Goal: Task Accomplishment & Management: Use online tool/utility

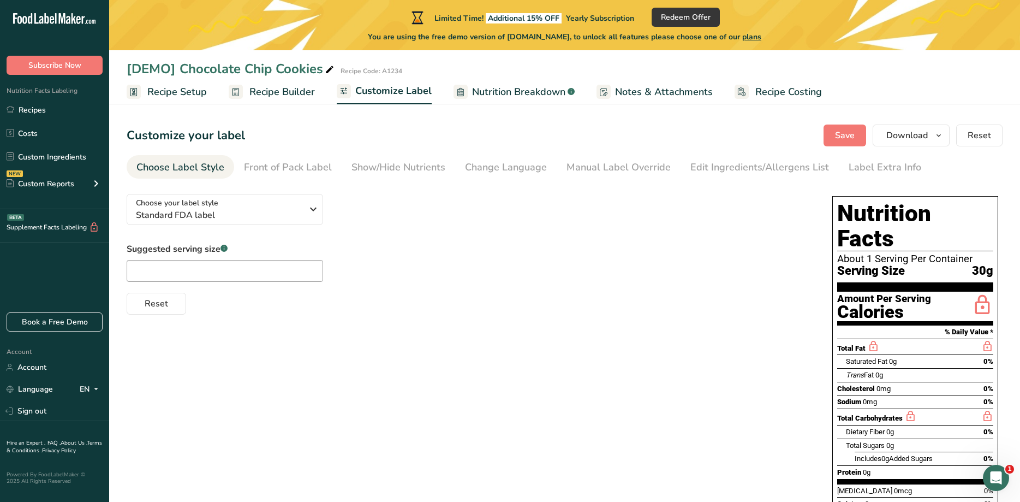
click at [205, 166] on div "Choose Label Style" at bounding box center [180, 167] width 88 height 15
click at [308, 169] on div "Front of Pack Label" at bounding box center [288, 167] width 88 height 15
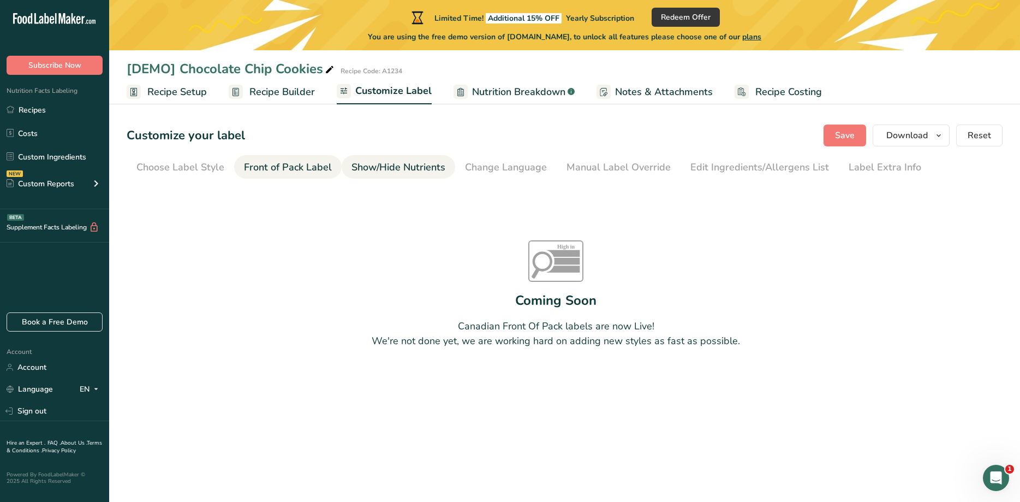
click at [377, 169] on div "Show/Hide Nutrients" at bounding box center [399, 167] width 94 height 15
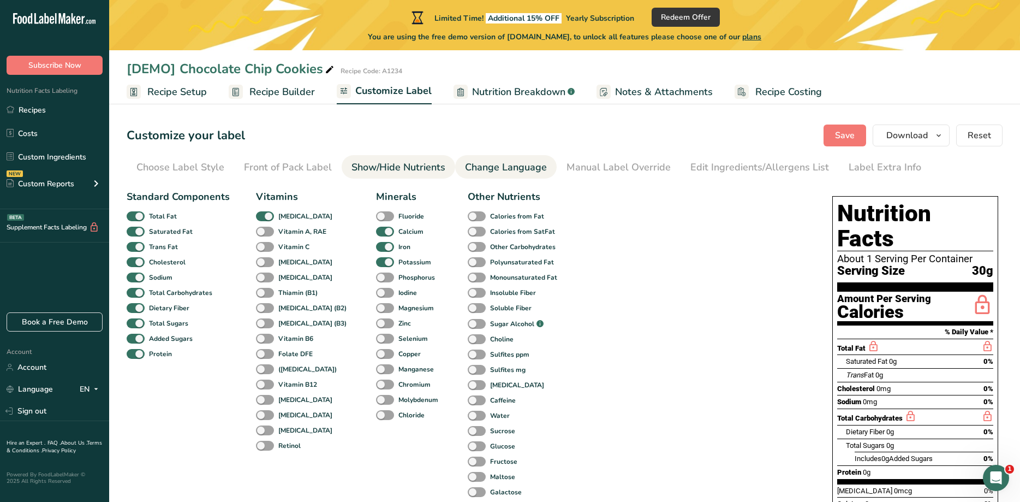
click at [484, 169] on div "Change Language" at bounding box center [506, 167] width 82 height 15
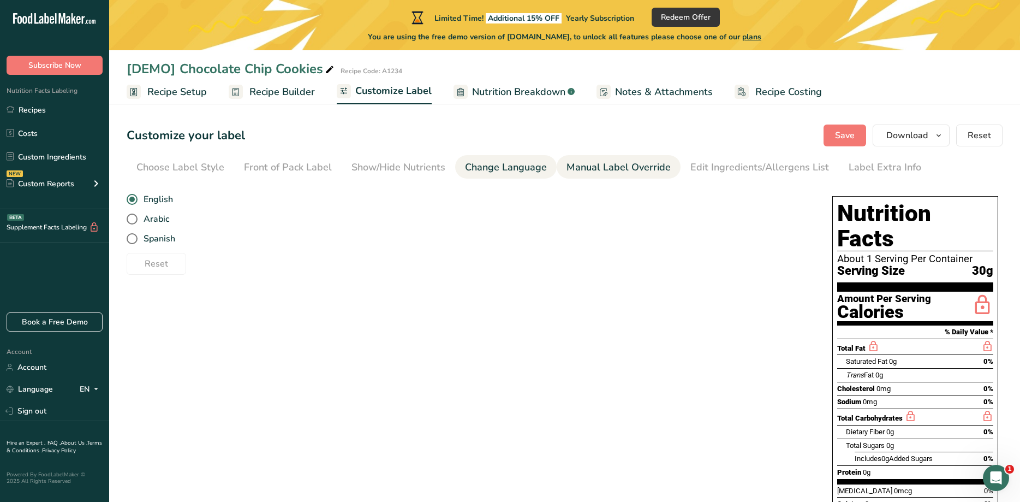
click at [608, 170] on div "Manual Label Override" at bounding box center [619, 167] width 104 height 15
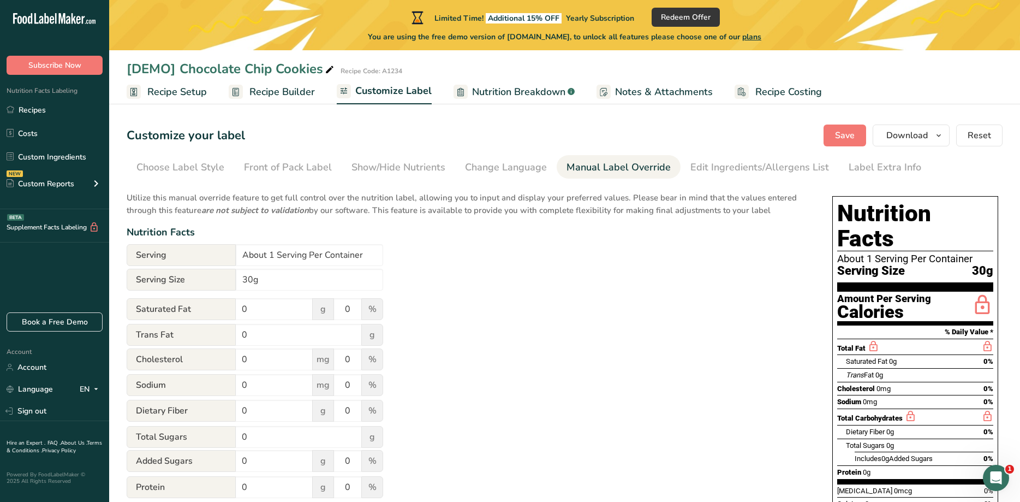
click at [296, 92] on span "Recipe Builder" at bounding box center [282, 92] width 66 height 15
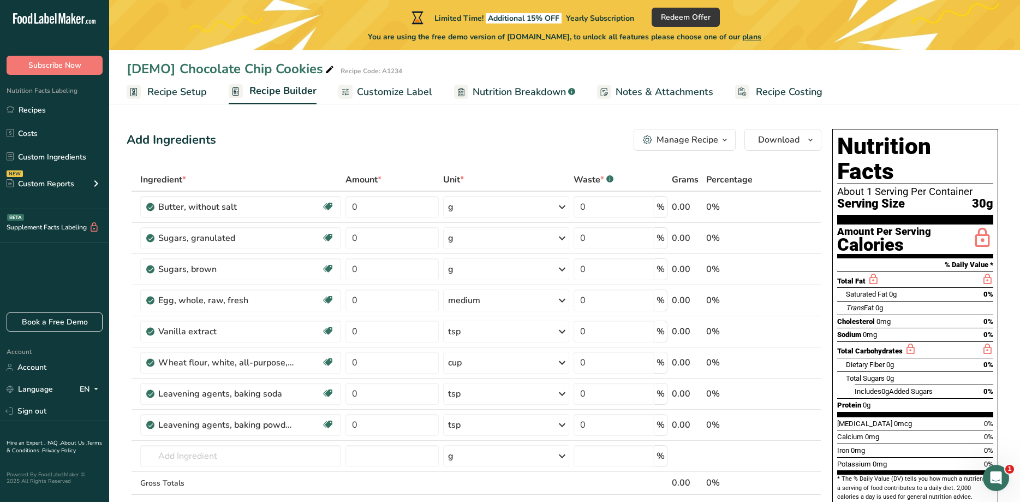
click at [377, 88] on span "Customize Label" at bounding box center [394, 92] width 75 height 15
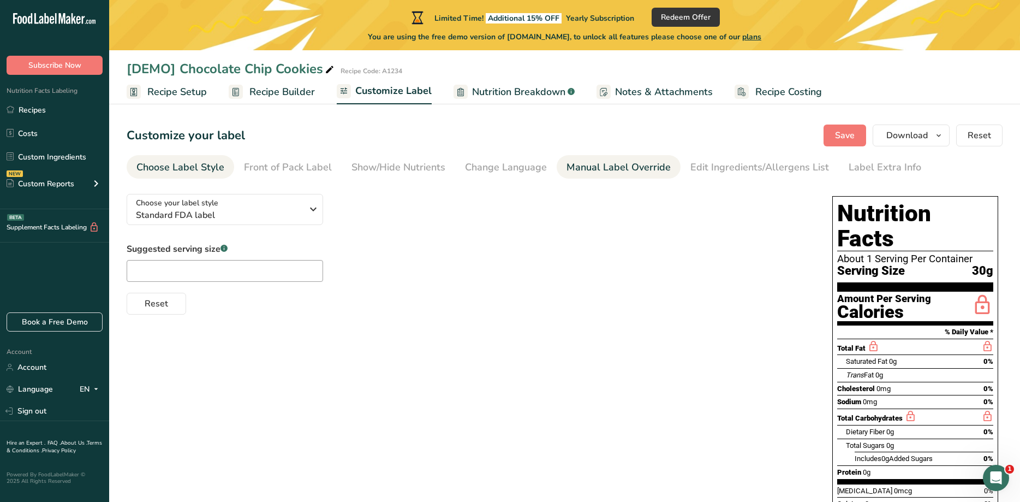
click at [606, 172] on div "Manual Label Override" at bounding box center [619, 167] width 104 height 15
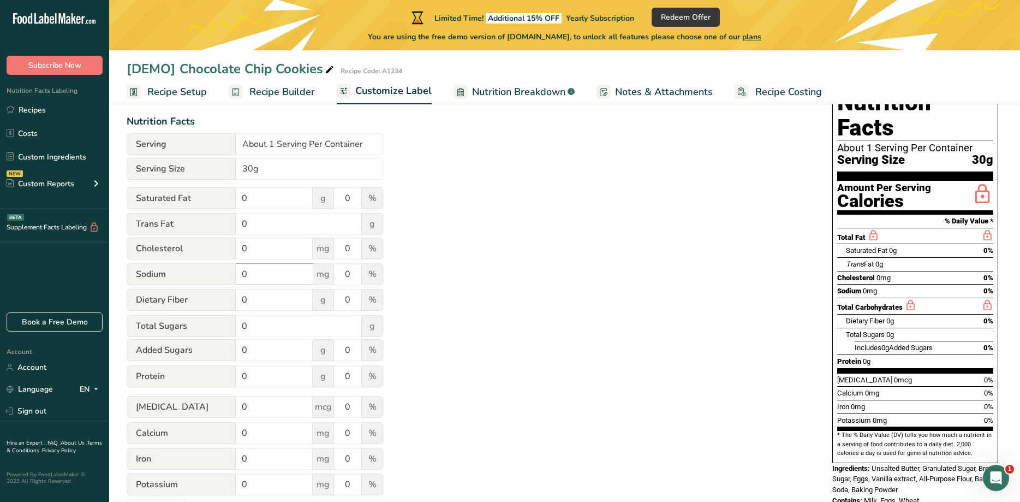
scroll to position [111, 0]
click at [266, 198] on input "0" at bounding box center [274, 198] width 77 height 22
type input "15"
click at [269, 231] on input "0" at bounding box center [299, 223] width 126 height 22
type input "15"
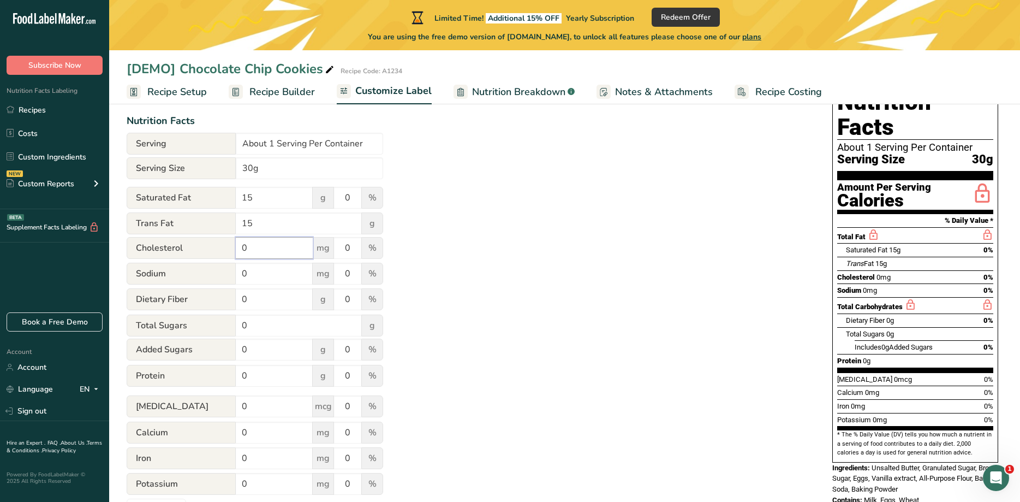
drag, startPoint x: 266, startPoint y: 242, endPoint x: 226, endPoint y: 237, distance: 40.2
click at [236, 237] on input "0" at bounding box center [274, 248] width 77 height 22
type input "12"
drag, startPoint x: 253, startPoint y: 268, endPoint x: 224, endPoint y: 268, distance: 28.4
click at [236, 268] on input "0" at bounding box center [274, 274] width 77 height 22
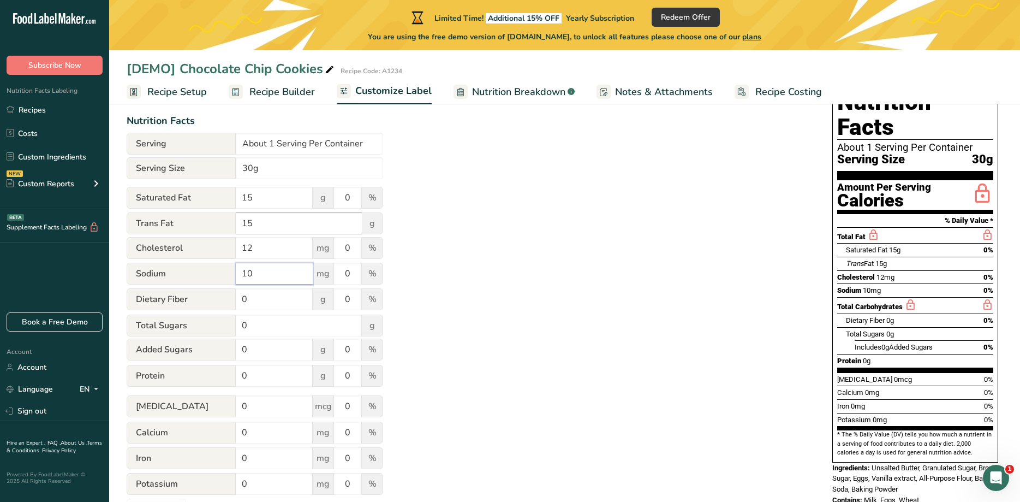
type input "10"
drag, startPoint x: 244, startPoint y: 219, endPoint x: 270, endPoint y: 221, distance: 26.3
click at [270, 221] on input "15" at bounding box center [299, 223] width 126 height 22
type input "1500"
click at [448, 249] on div "Utilize this manual override feature to get full control over the nutrition lab…" at bounding box center [469, 297] width 684 height 447
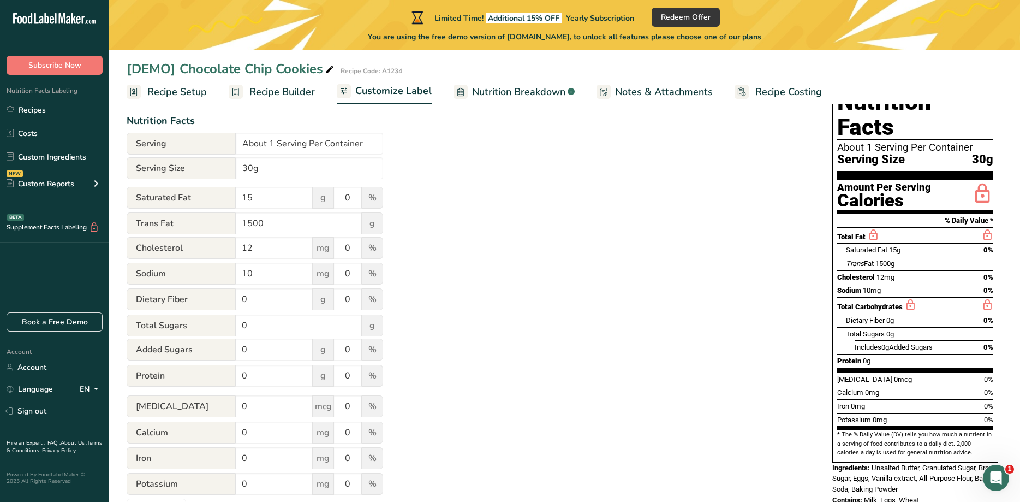
scroll to position [211, 0]
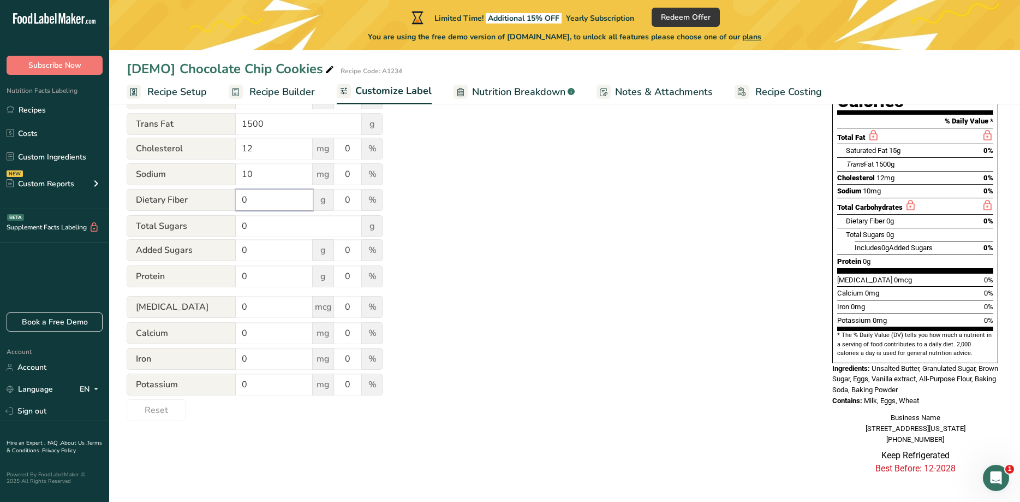
drag, startPoint x: 260, startPoint y: 206, endPoint x: 224, endPoint y: 205, distance: 36.6
click at [236, 205] on input "0" at bounding box center [274, 200] width 77 height 22
type input "100"
drag, startPoint x: 262, startPoint y: 228, endPoint x: 230, endPoint y: 224, distance: 32.0
click at [236, 224] on input "0" at bounding box center [299, 226] width 126 height 22
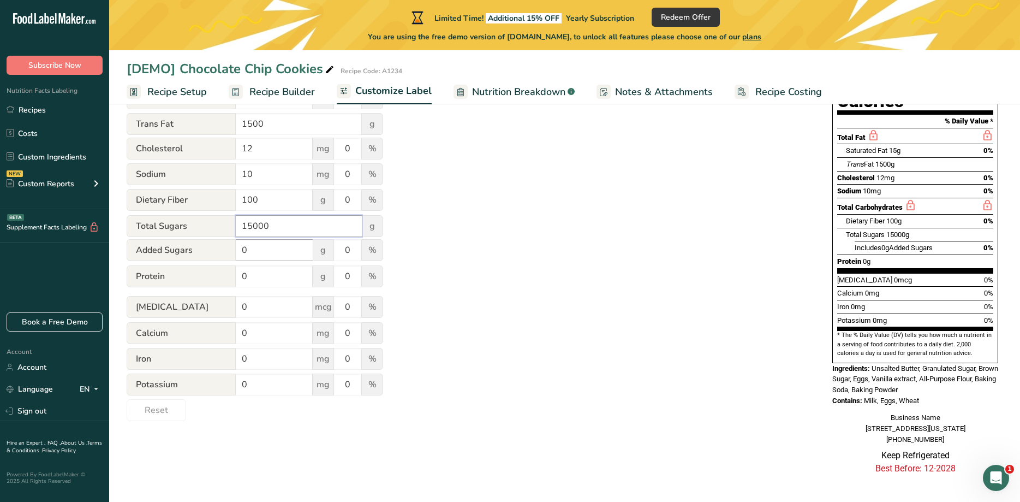
type input "15000"
drag, startPoint x: 243, startPoint y: 250, endPoint x: 230, endPoint y: 250, distance: 13.6
click at [236, 250] on input "0" at bounding box center [274, 250] width 77 height 22
type input "20000"
click at [481, 293] on div "Utilize this manual override feature to get full control over the nutrition lab…" at bounding box center [469, 197] width 684 height 447
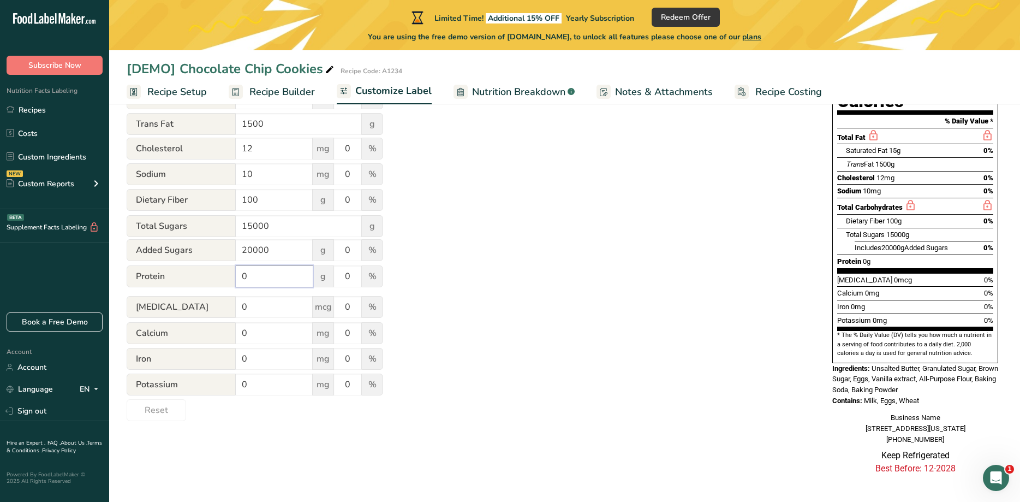
drag, startPoint x: 269, startPoint y: 275, endPoint x: 213, endPoint y: 276, distance: 56.2
click at [236, 276] on input "0" at bounding box center [274, 276] width 77 height 22
type input "15225"
drag, startPoint x: 268, startPoint y: 309, endPoint x: 231, endPoint y: 307, distance: 37.2
click at [236, 307] on input "0" at bounding box center [274, 307] width 77 height 22
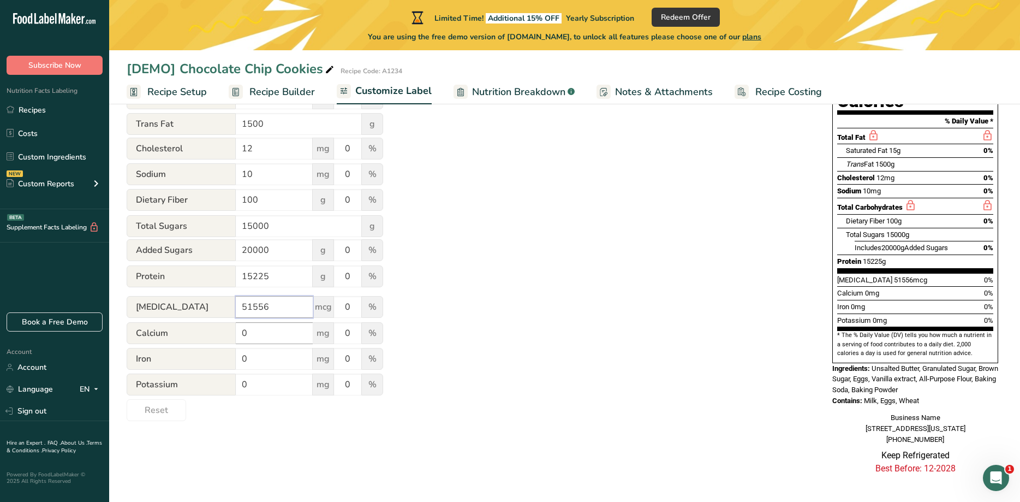
type input "51556"
drag, startPoint x: 240, startPoint y: 329, endPoint x: 205, endPoint y: 328, distance: 34.4
click at [236, 328] on input "0" at bounding box center [274, 333] width 77 height 22
type input "151616"
drag, startPoint x: 266, startPoint y: 368, endPoint x: 216, endPoint y: 359, distance: 51.1
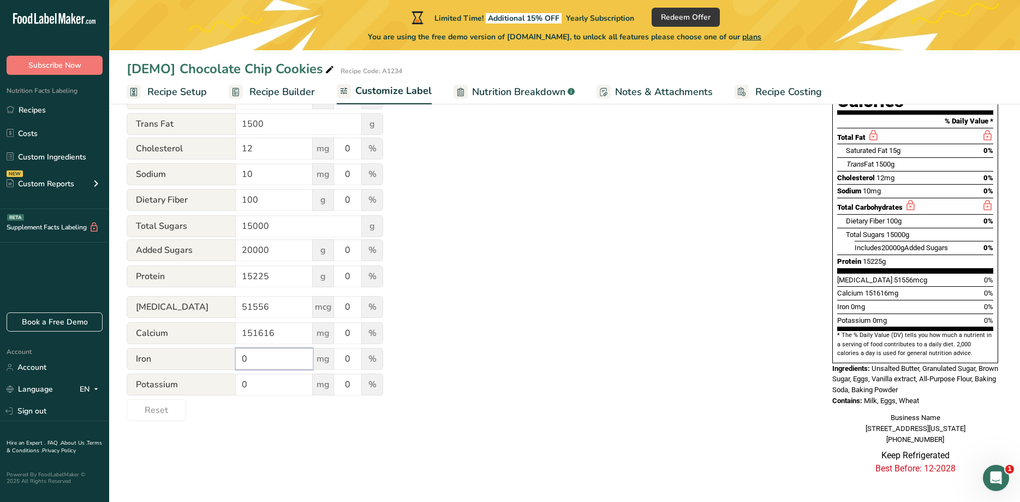
click at [236, 359] on input "0" at bounding box center [274, 359] width 77 height 22
type input "6111"
drag, startPoint x: 249, startPoint y: 383, endPoint x: 194, endPoint y: 377, distance: 55.5
click at [236, 377] on input "0" at bounding box center [274, 384] width 77 height 22
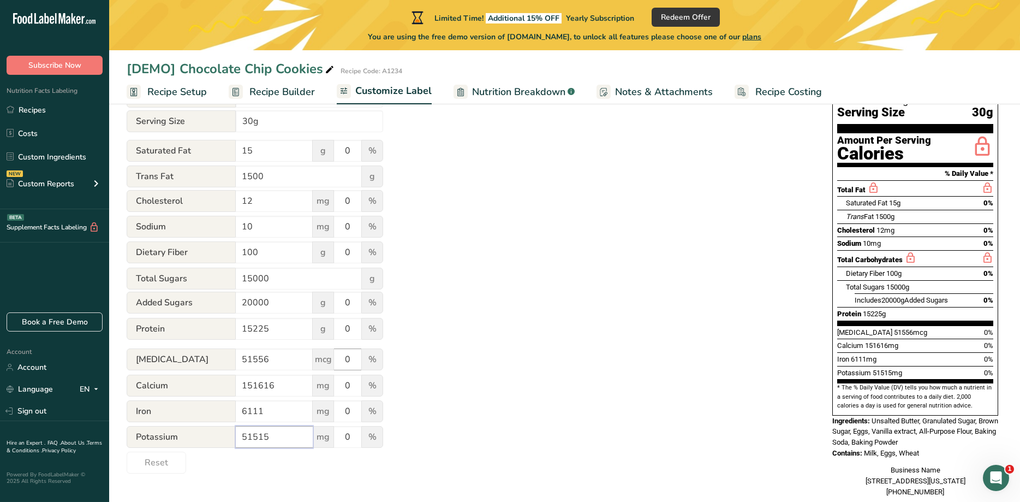
scroll to position [44, 0]
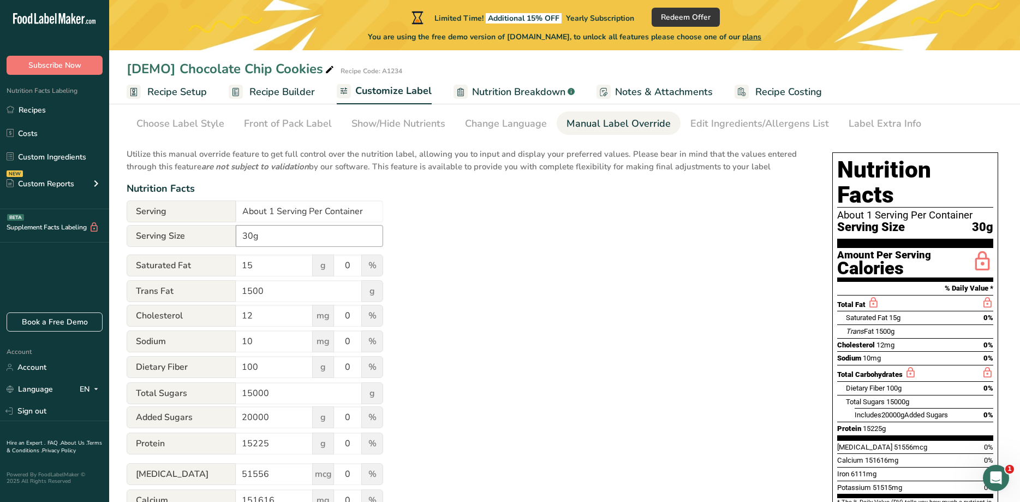
type input "51515"
click at [248, 236] on input "30g" at bounding box center [309, 236] width 147 height 22
type input "300g"
click at [265, 262] on input "15" at bounding box center [274, 265] width 77 height 22
drag, startPoint x: 247, startPoint y: 263, endPoint x: 235, endPoint y: 261, distance: 11.7
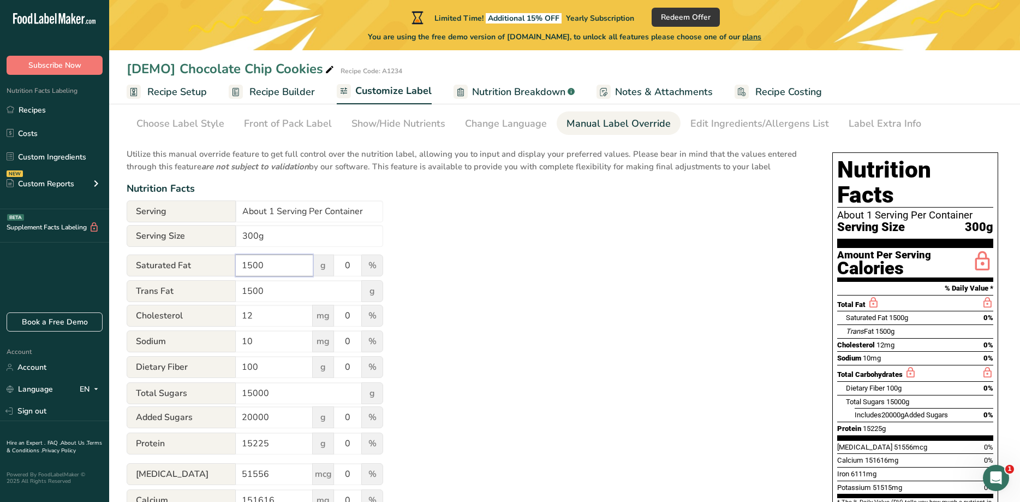
click at [236, 261] on input "1500" at bounding box center [274, 265] width 77 height 22
type input "5"
click at [488, 303] on div "Utilize this manual override feature to get full control over the nutrition lab…" at bounding box center [469, 364] width 684 height 447
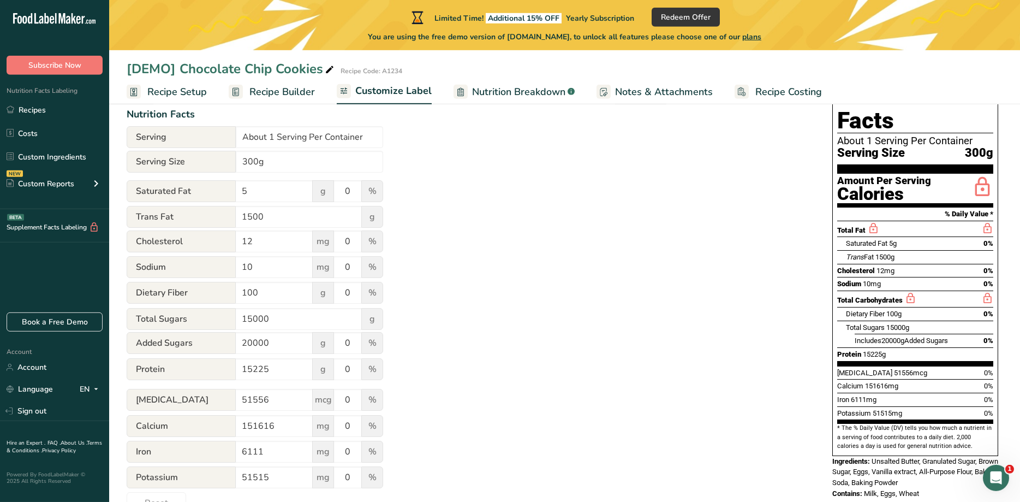
scroll to position [119, 0]
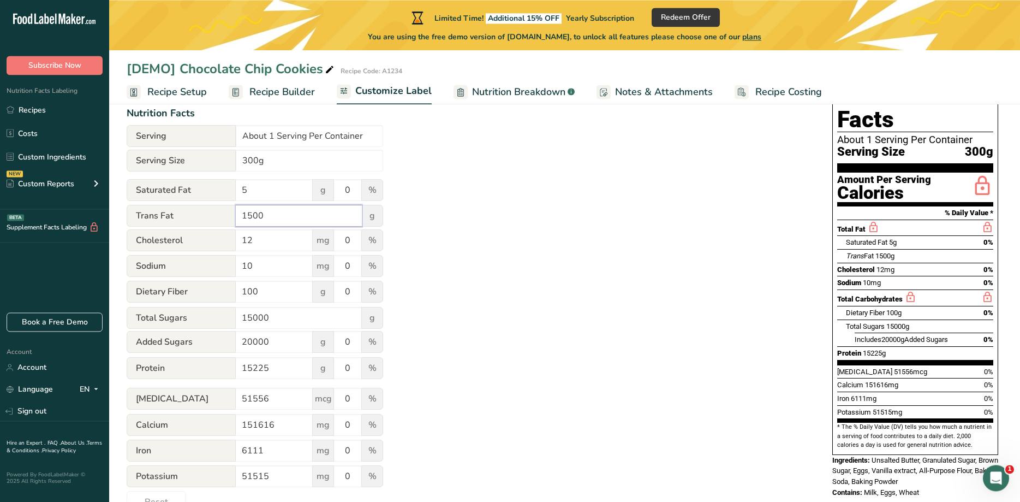
click at [253, 218] on input "1500" at bounding box center [299, 216] width 126 height 22
click at [246, 242] on input "12" at bounding box center [274, 240] width 77 height 22
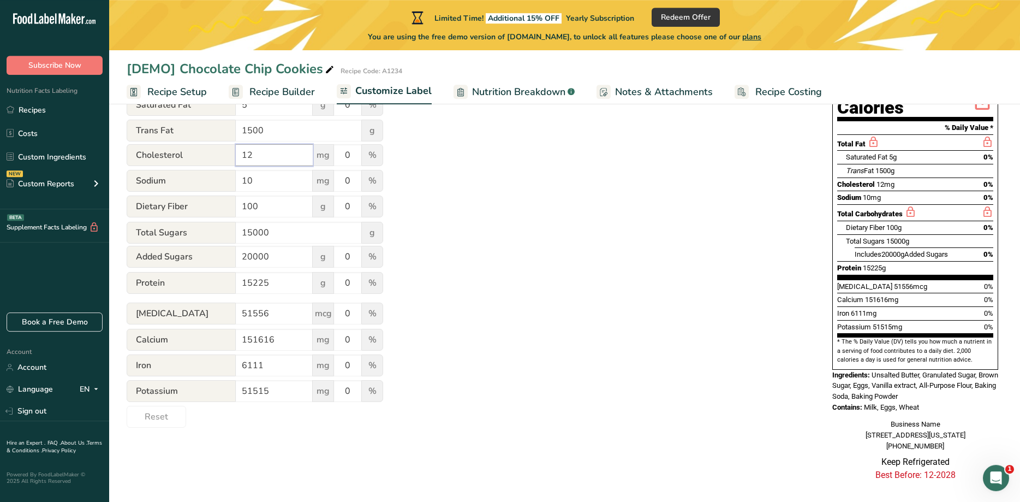
scroll to position [211, 0]
